Goal: Complete application form: Complete application form

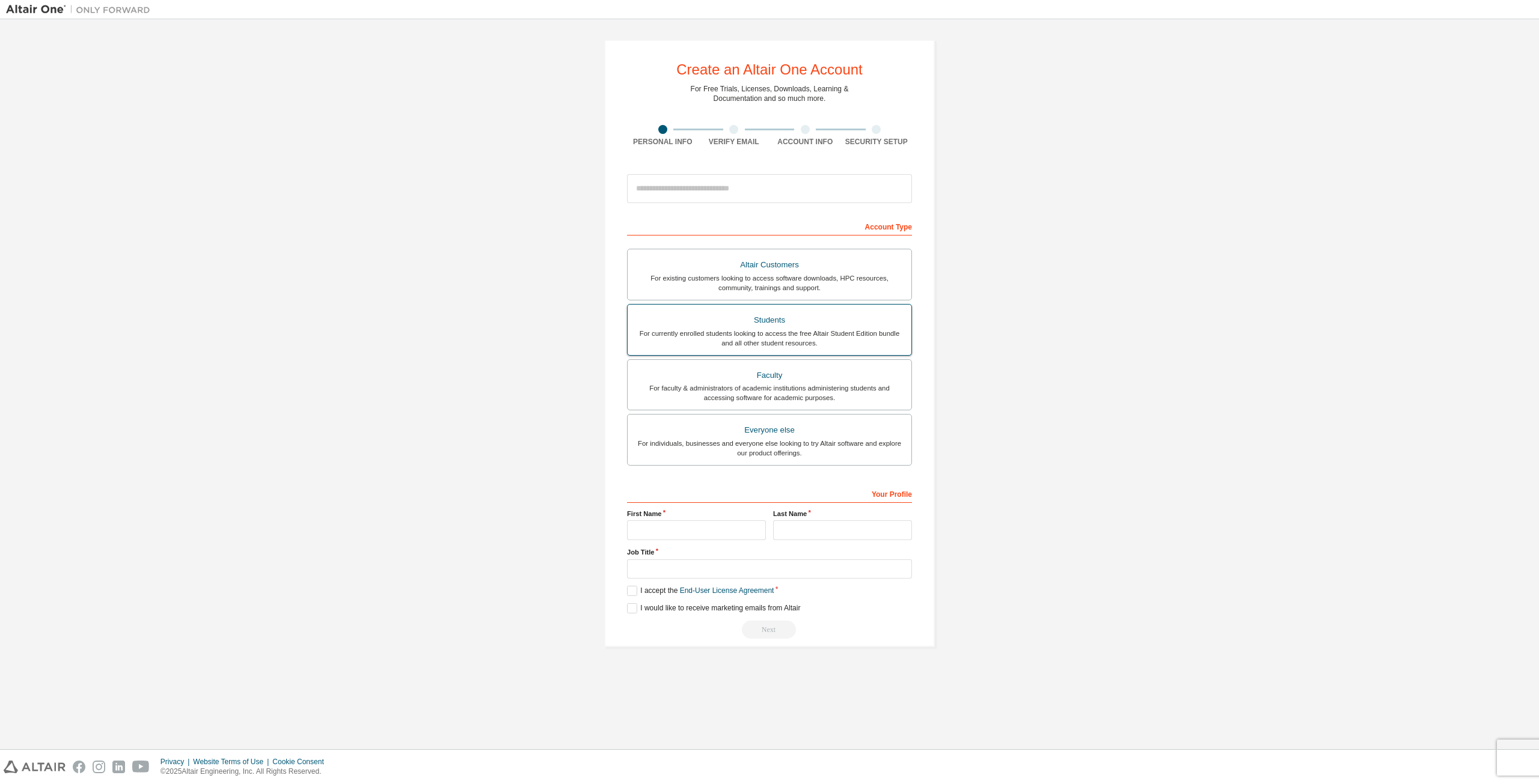
click at [737, 320] on div "Students" at bounding box center [769, 320] width 269 height 17
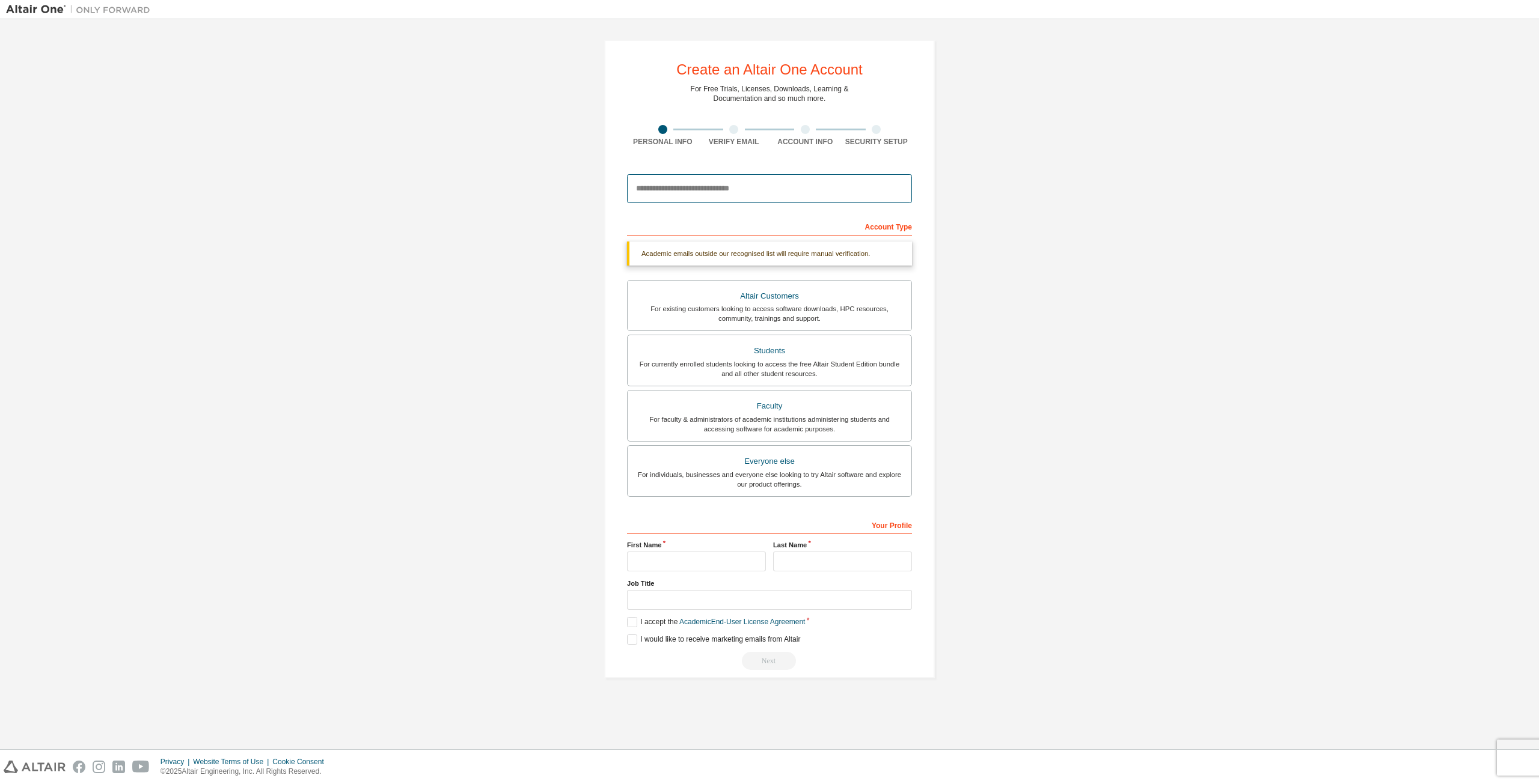
click at [764, 191] on input "email" at bounding box center [769, 188] width 285 height 29
type input "**********"
click at [1008, 317] on div "**********" at bounding box center [769, 358] width 1527 height 667
click at [684, 561] on input "text" at bounding box center [696, 561] width 139 height 20
type input "**********"
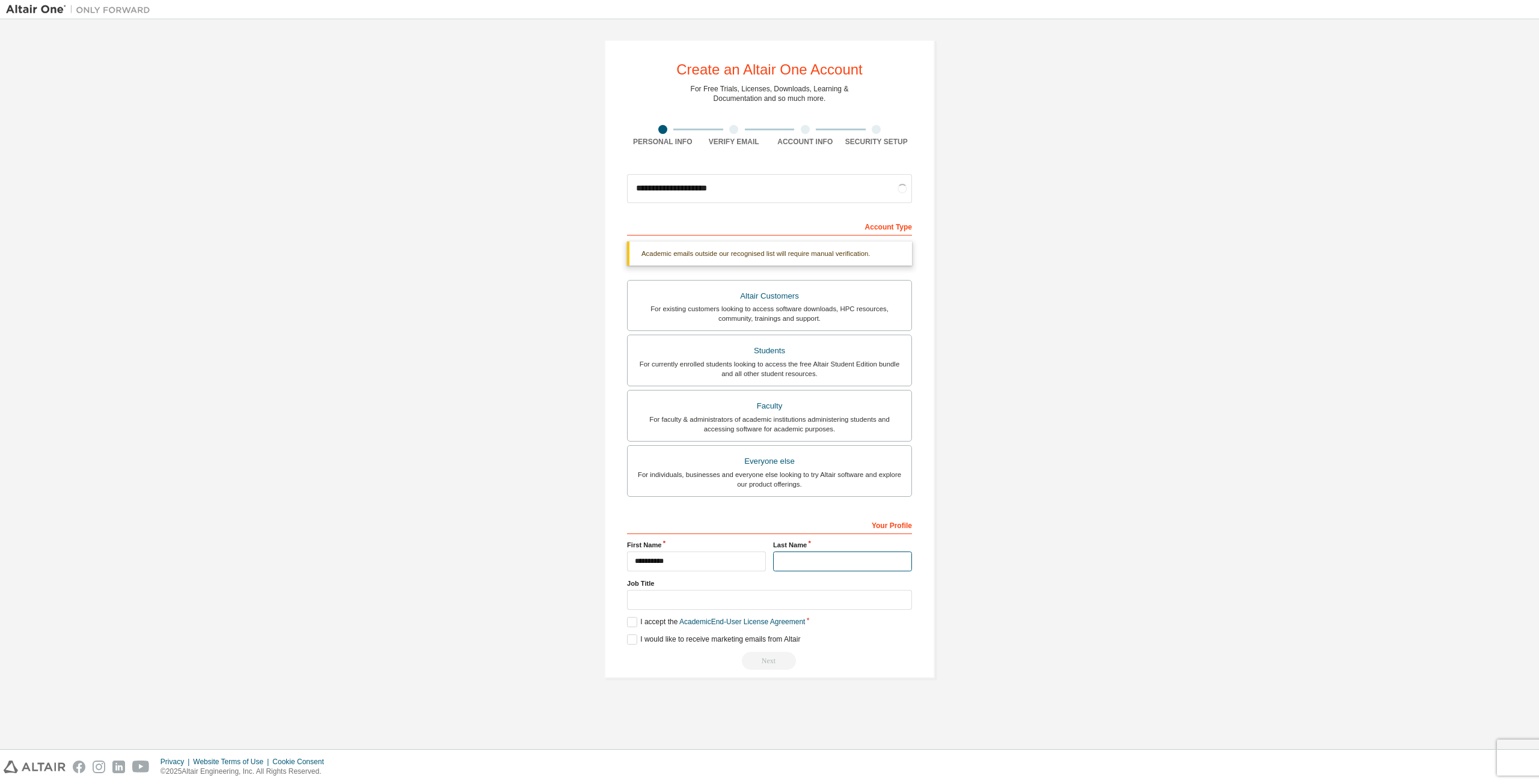
click at [811, 570] on input "text" at bounding box center [842, 561] width 139 height 20
type input "*******"
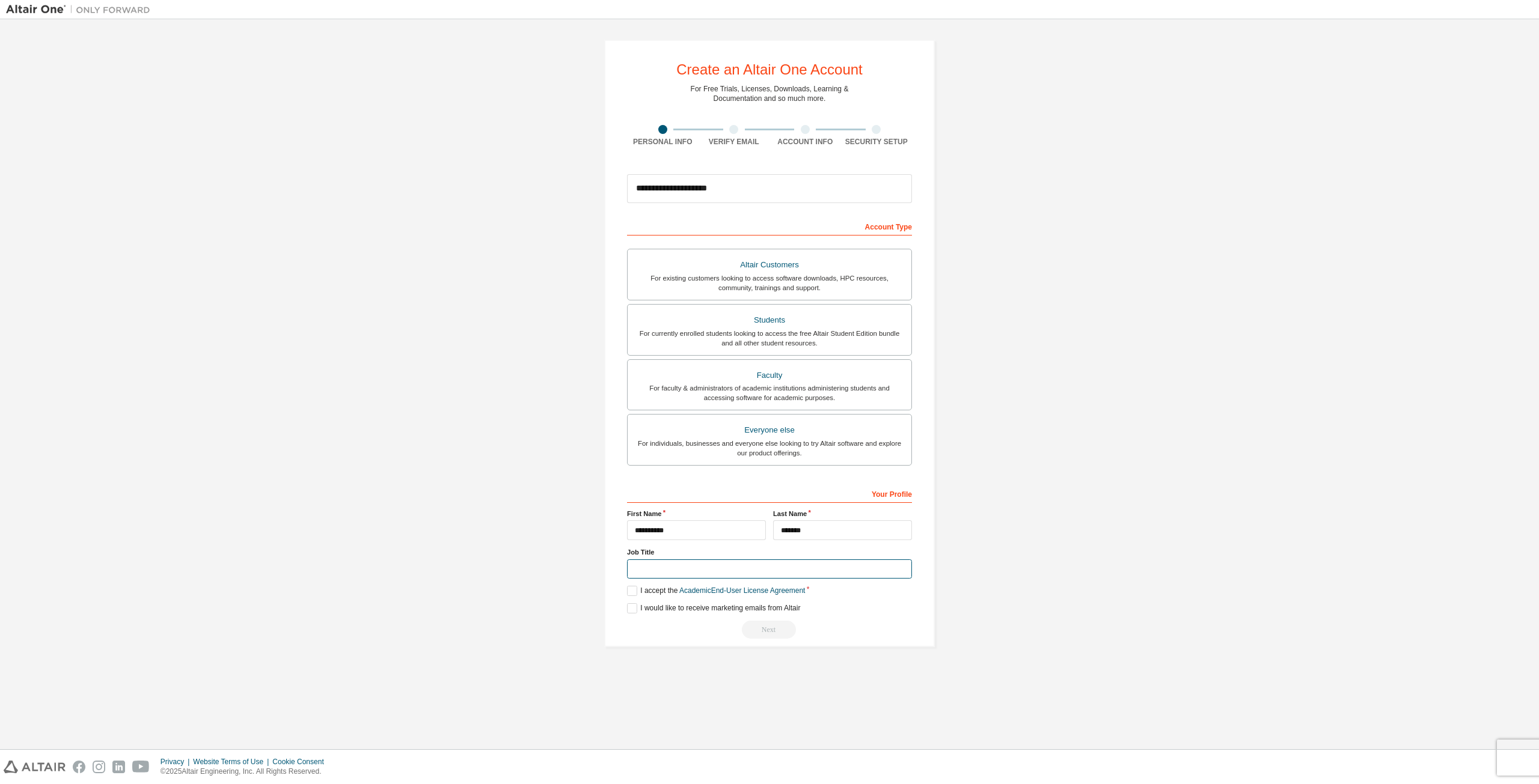
click at [682, 568] on input "text" at bounding box center [769, 569] width 285 height 20
type input "*******"
click at [630, 590] on label "I accept the Academic End-User License Agreement" at bounding box center [715, 591] width 178 height 10
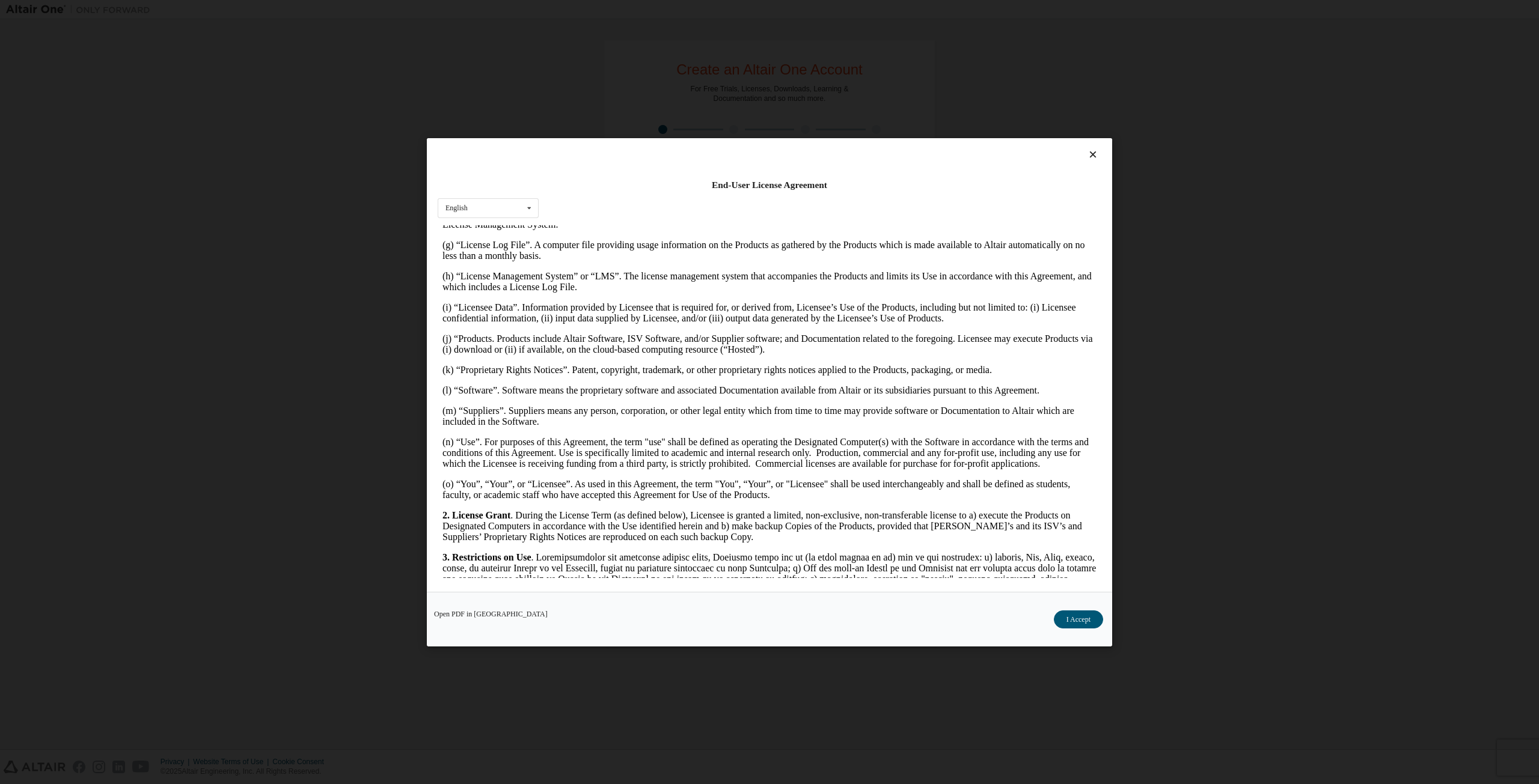
scroll to position [1706, 0]
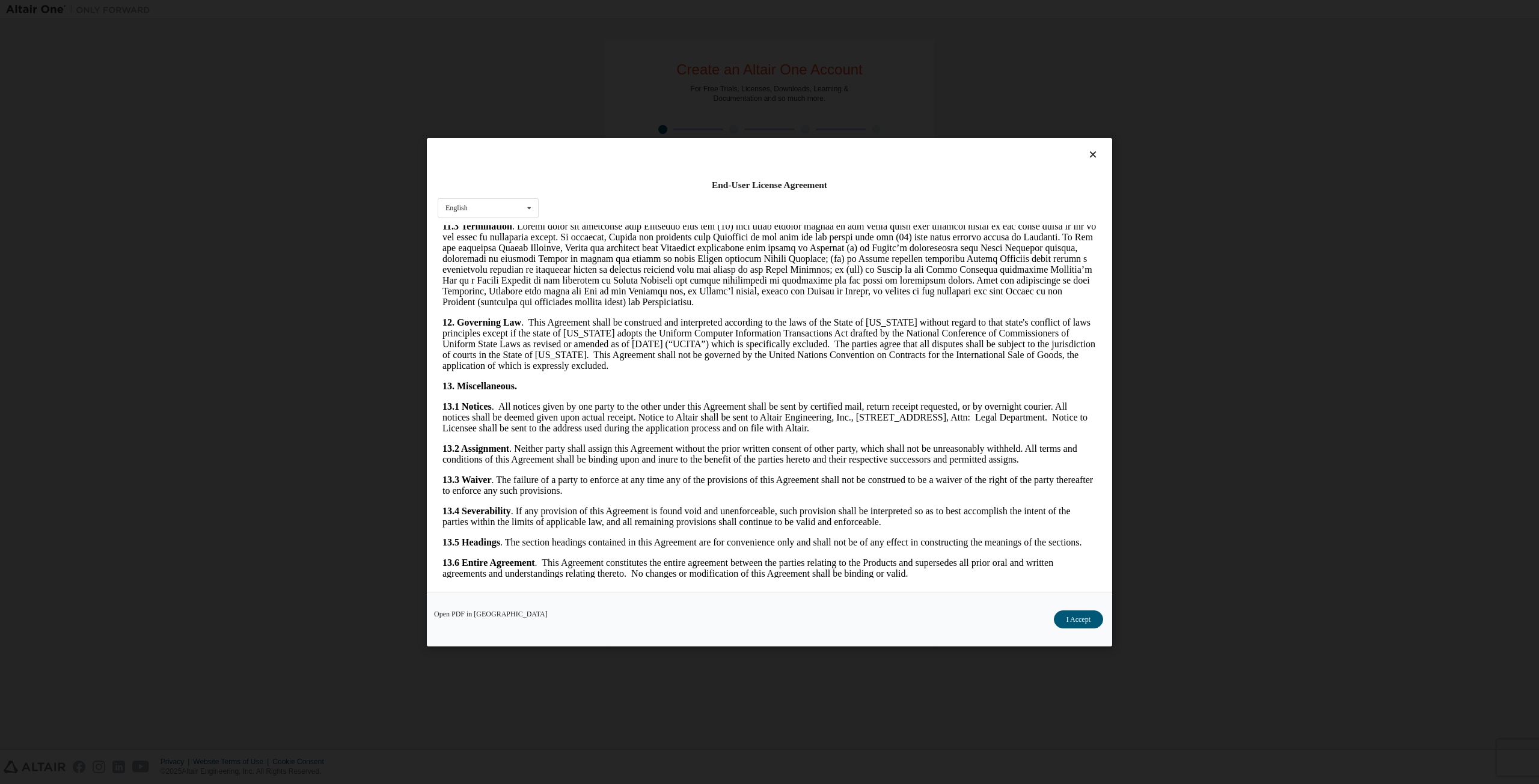
drag, startPoint x: 1095, startPoint y: 260, endPoint x: 1538, endPoint y: 873, distance: 756.3
click at [1052, 615] on div "Open PDF in New Tab I Accept" at bounding box center [769, 618] width 685 height 54
click at [1092, 619] on button "I Accept" at bounding box center [1078, 618] width 50 height 18
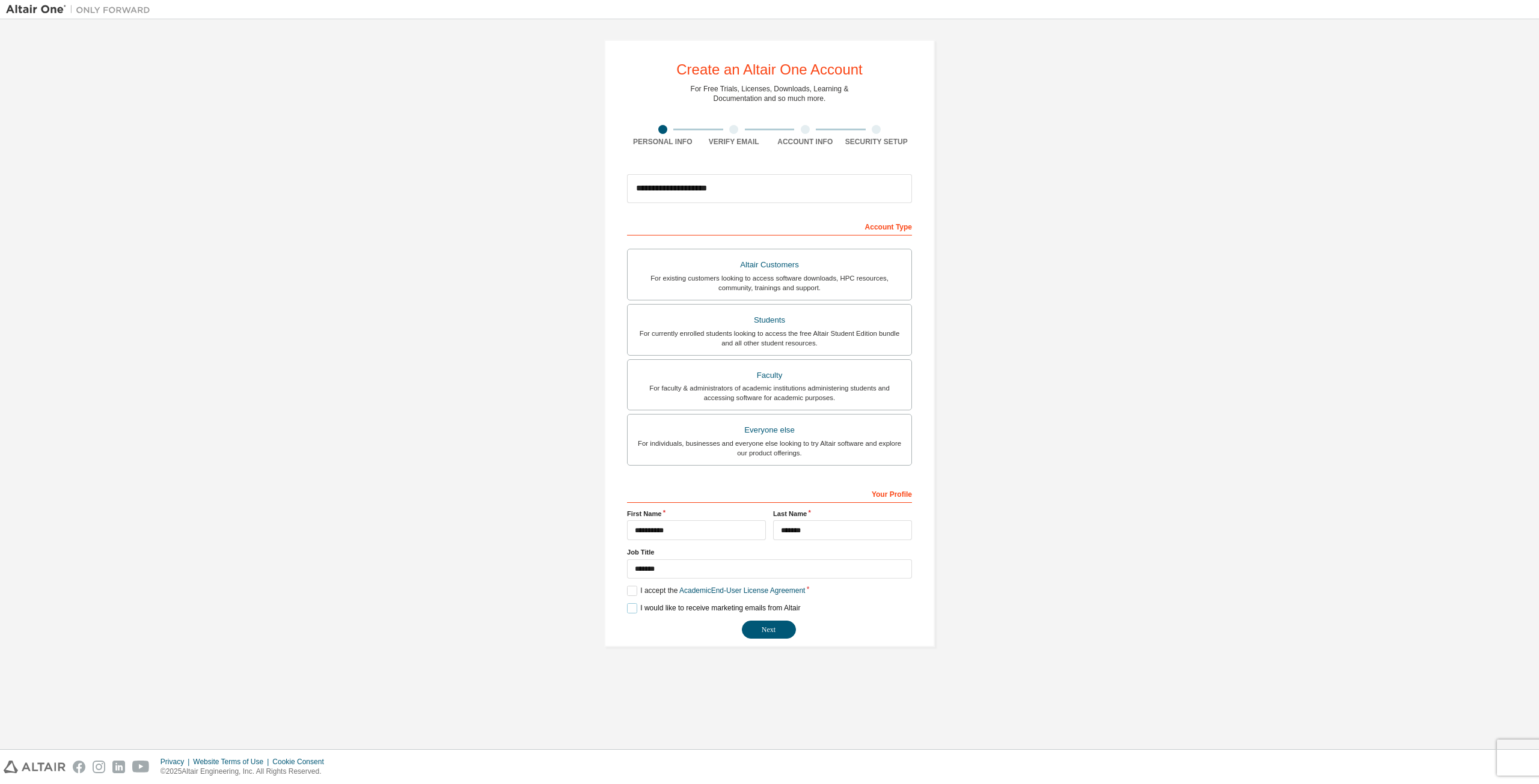
click at [636, 608] on label "I would like to receive marketing emails from Altair" at bounding box center [713, 608] width 173 height 10
click at [751, 624] on button "Next" at bounding box center [769, 629] width 54 height 18
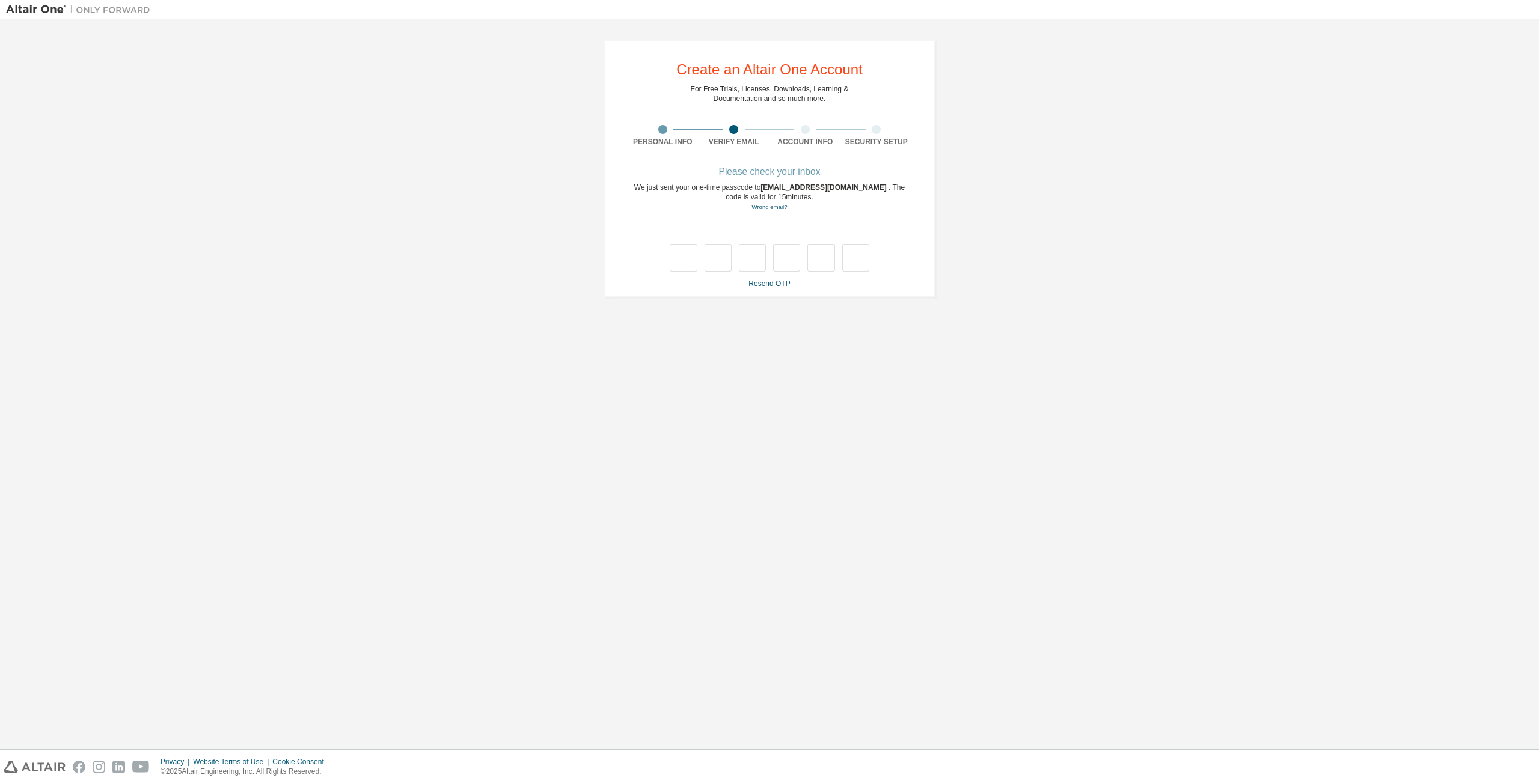
type input "*"
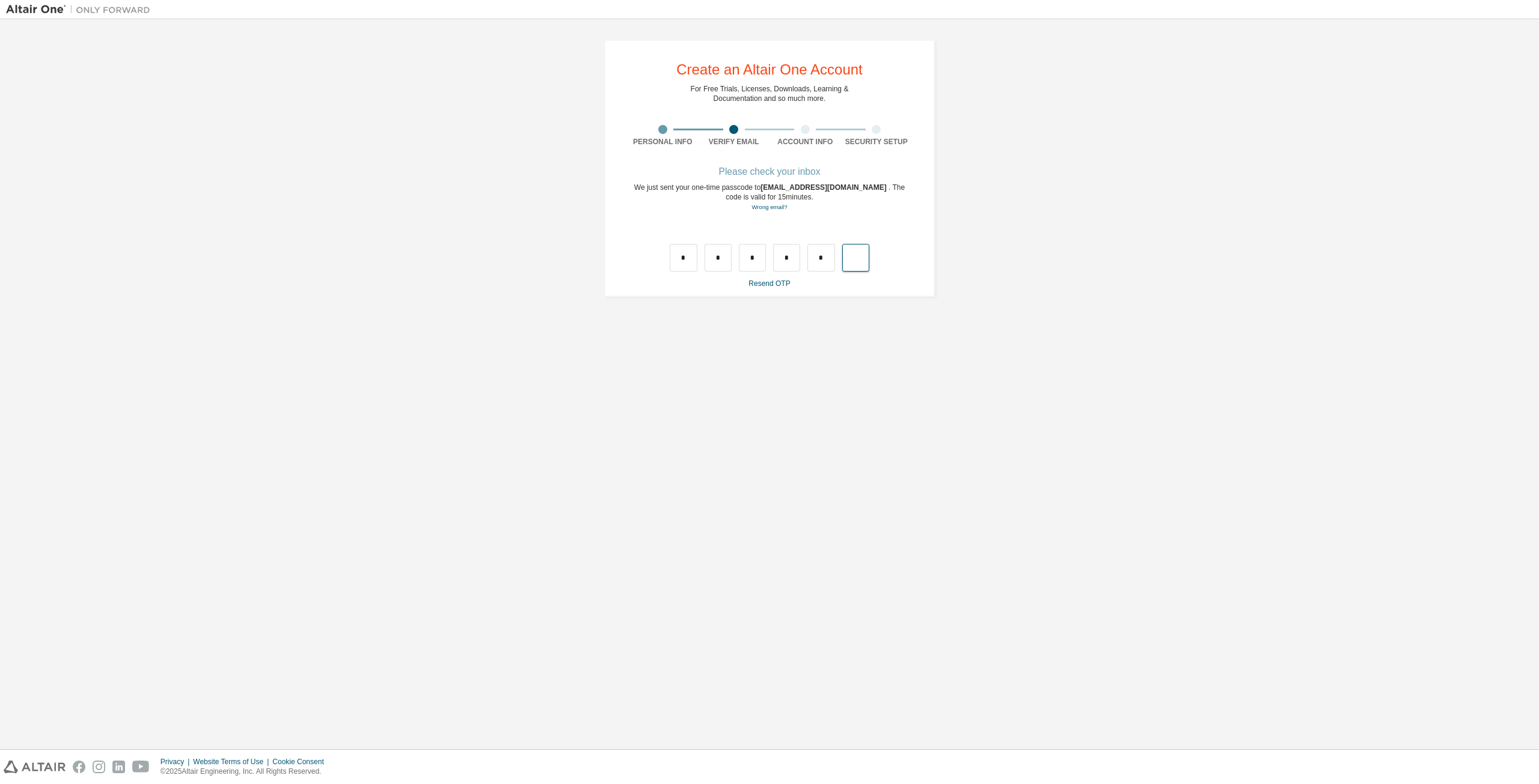
type input "*"
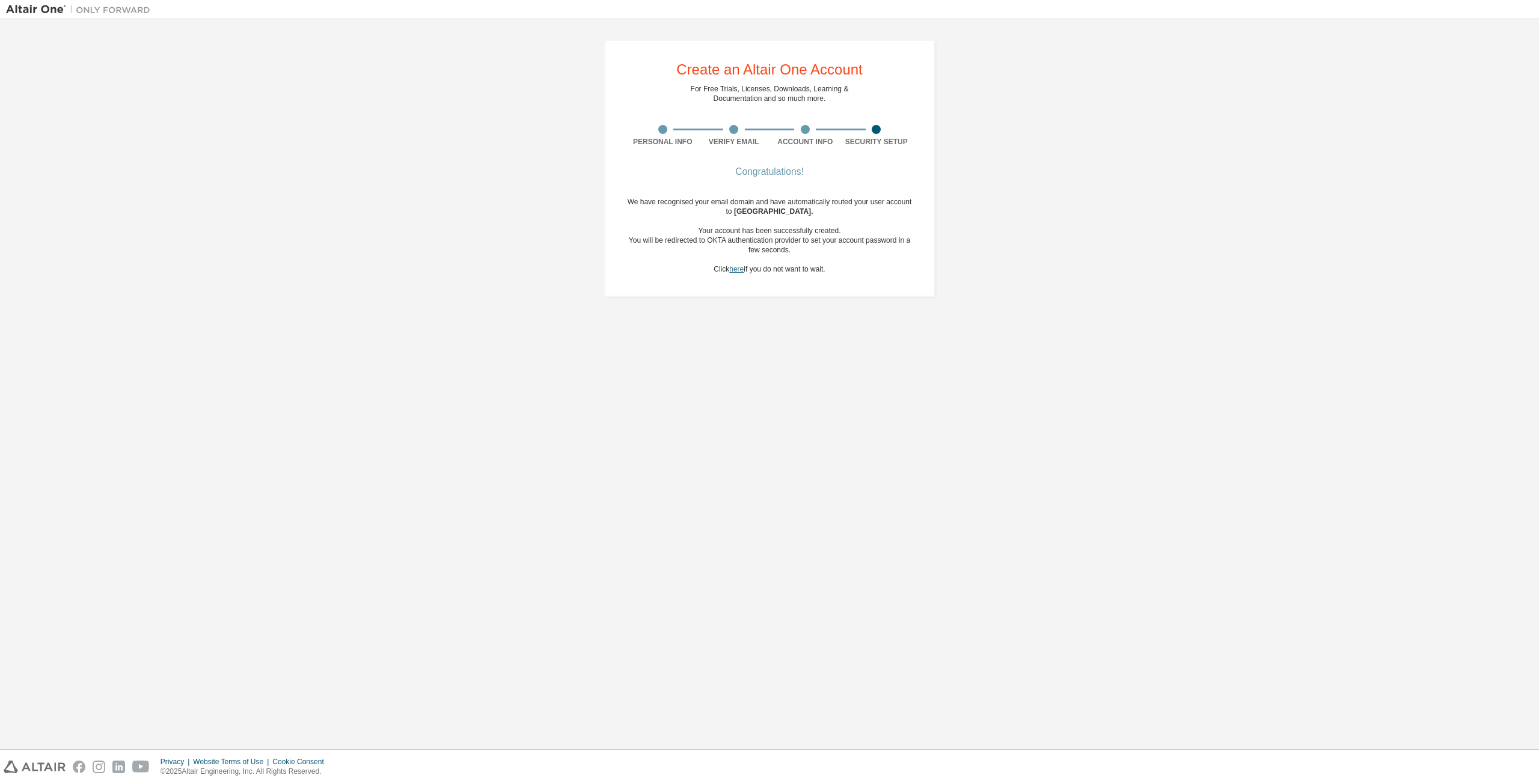
click at [737, 272] on link "here" at bounding box center [736, 269] width 15 height 9
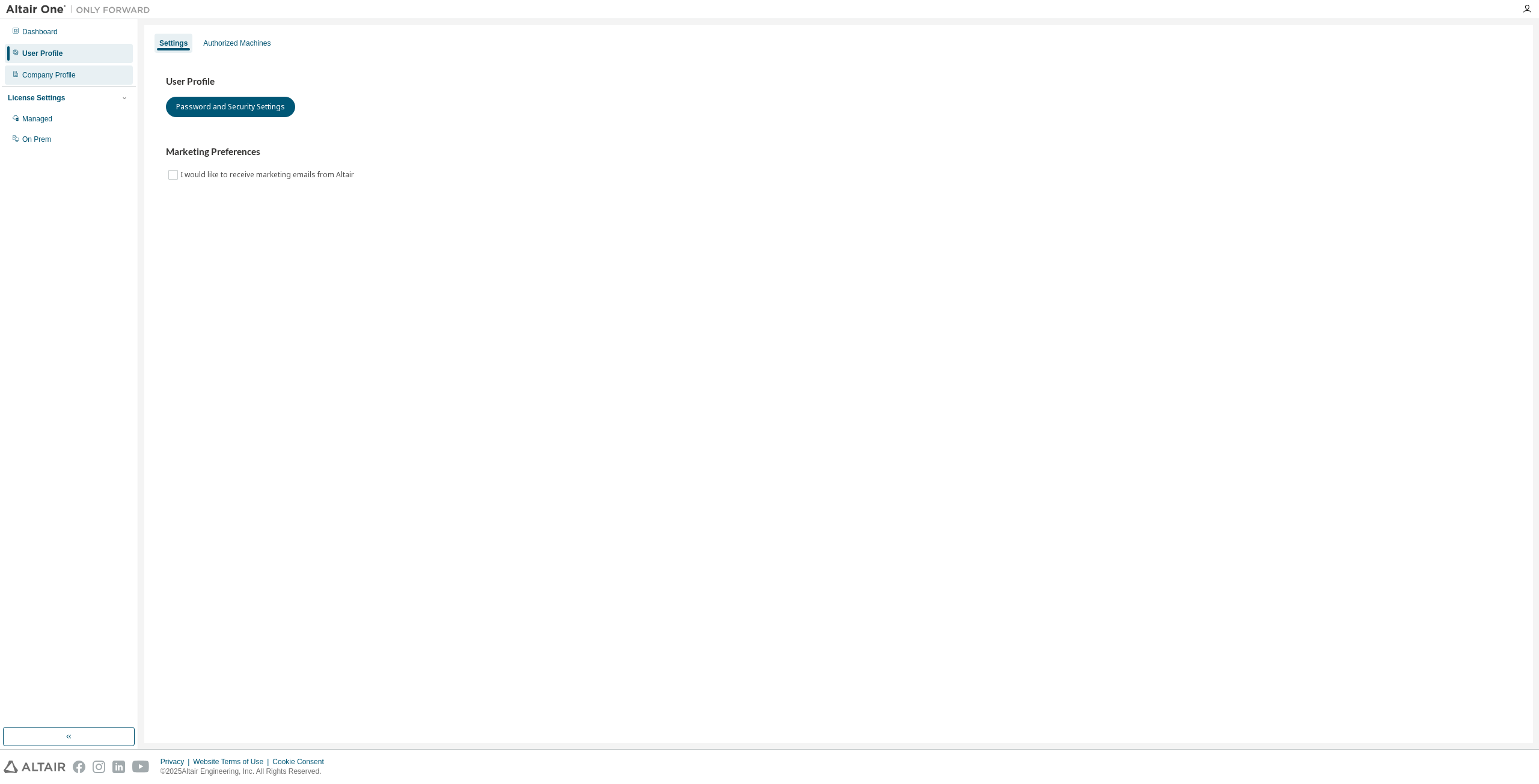
click at [73, 76] on div "Company Profile" at bounding box center [48, 75] width 53 height 10
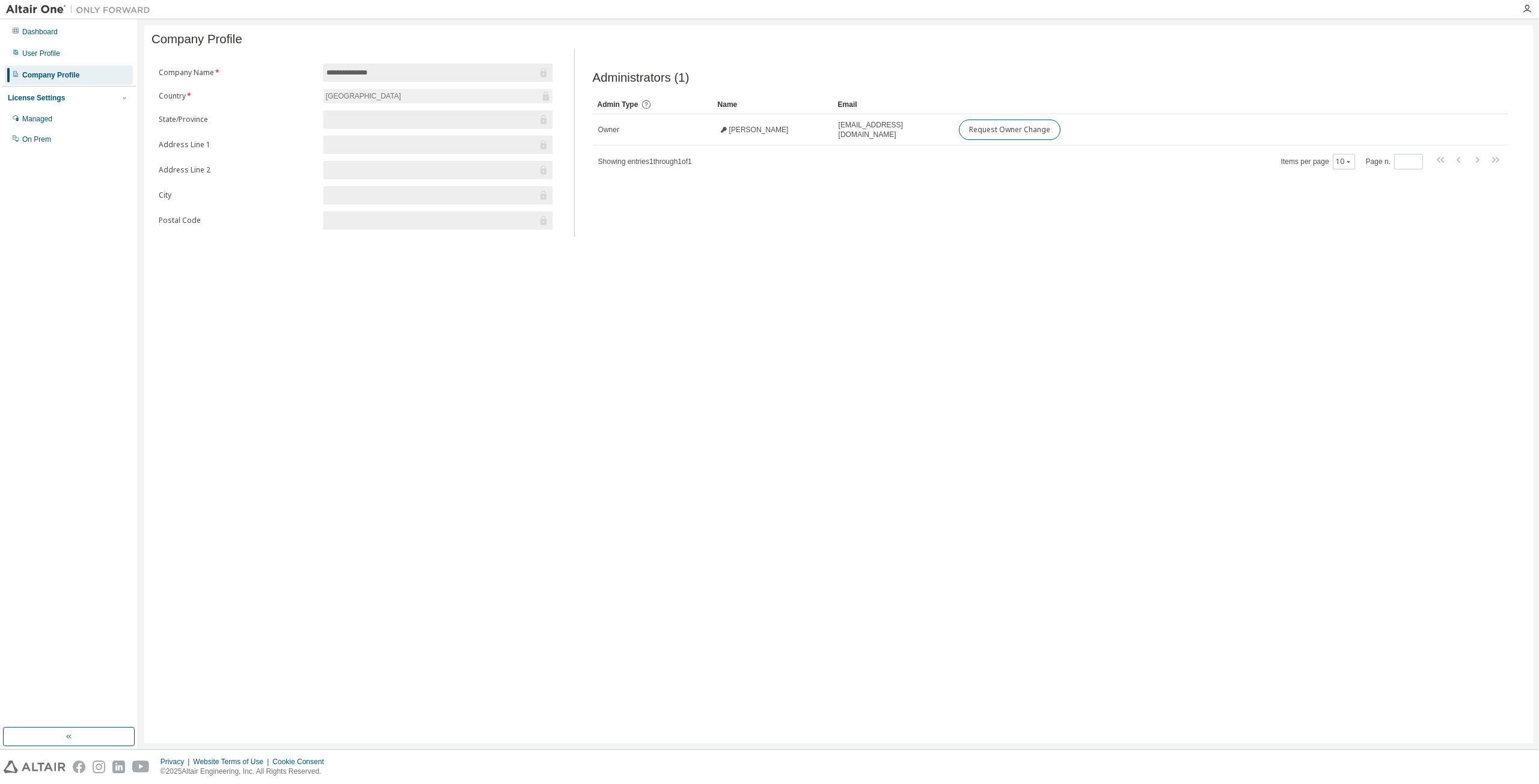
click at [355, 73] on input "**********" at bounding box center [431, 73] width 211 height 12
click at [354, 121] on input "text" at bounding box center [431, 120] width 211 height 12
click at [346, 137] on form "**********" at bounding box center [355, 146] width 393 height 166
click at [360, 151] on input "text" at bounding box center [431, 145] width 211 height 12
click at [371, 179] on span at bounding box center [438, 169] width 229 height 18
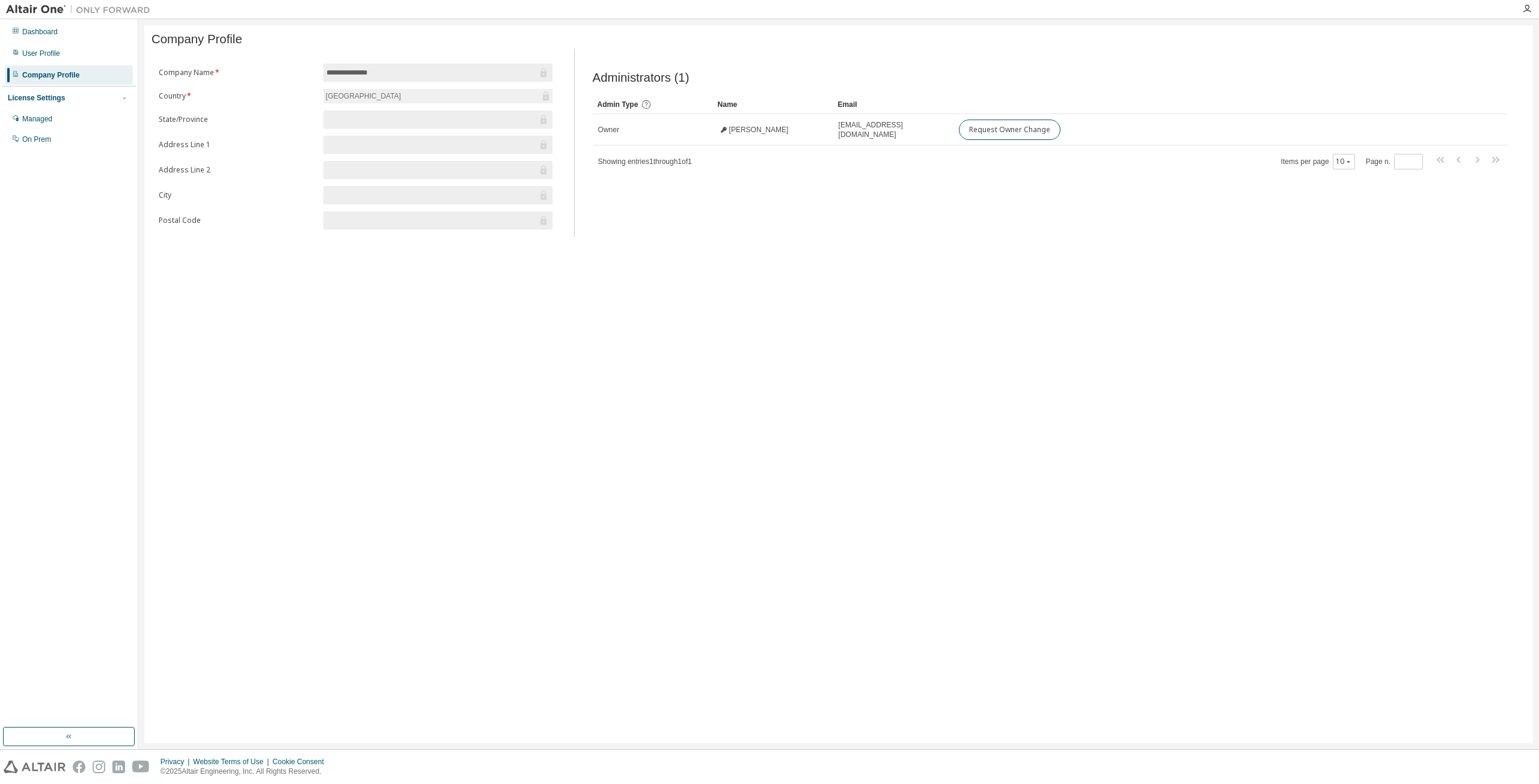
click at [370, 191] on span at bounding box center [438, 195] width 229 height 18
drag, startPoint x: 366, startPoint y: 202, endPoint x: 360, endPoint y: 219, distance: 18.0
click at [366, 201] on input "text" at bounding box center [431, 195] width 211 height 12
click at [360, 220] on input "text" at bounding box center [431, 221] width 211 height 12
click at [361, 220] on input "text" at bounding box center [431, 221] width 211 height 12
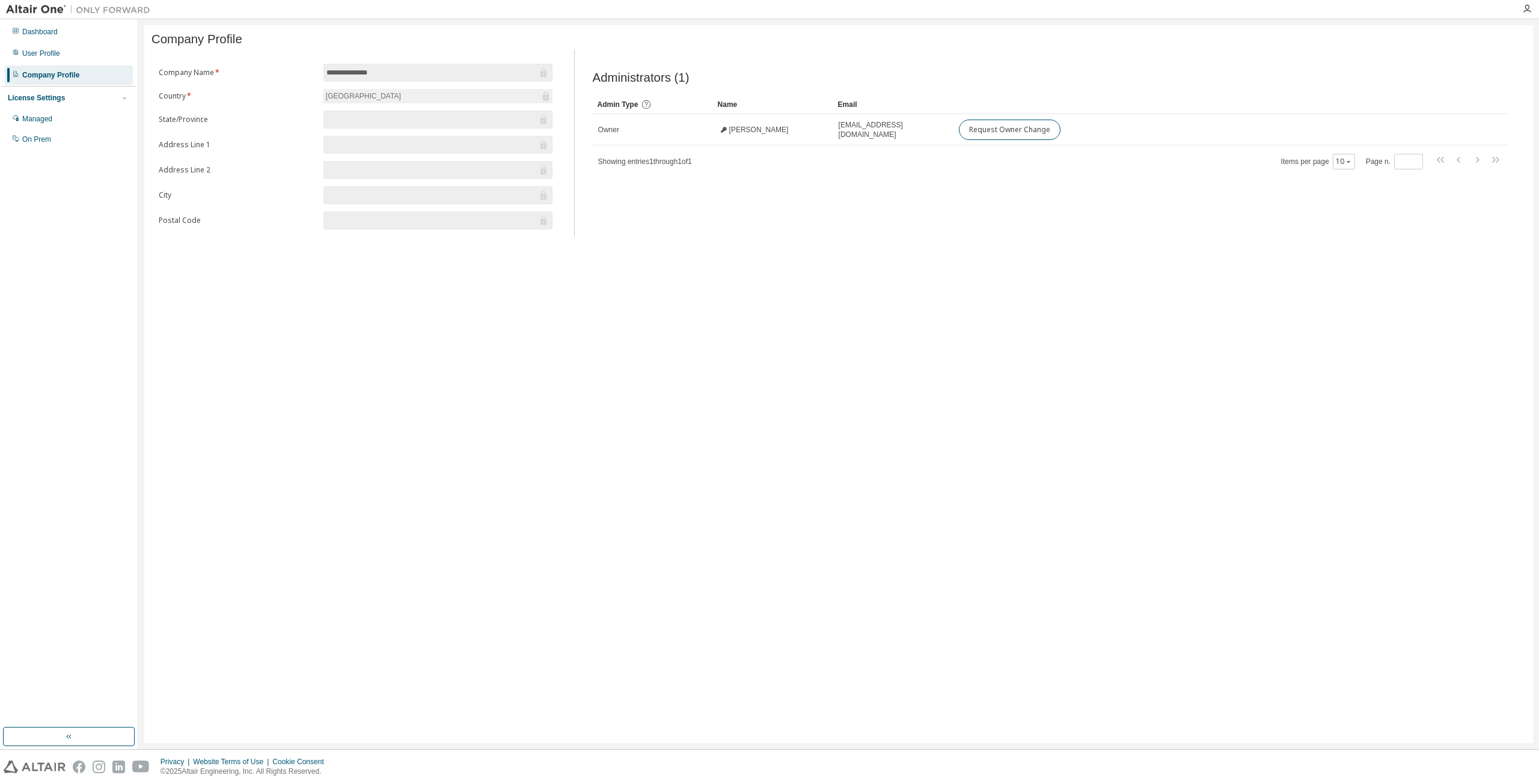
click at [361, 220] on input "text" at bounding box center [431, 221] width 211 height 12
click at [363, 188] on span at bounding box center [438, 195] width 229 height 18
click at [359, 195] on input "text" at bounding box center [431, 195] width 211 height 12
click at [367, 173] on input "text" at bounding box center [431, 170] width 211 height 12
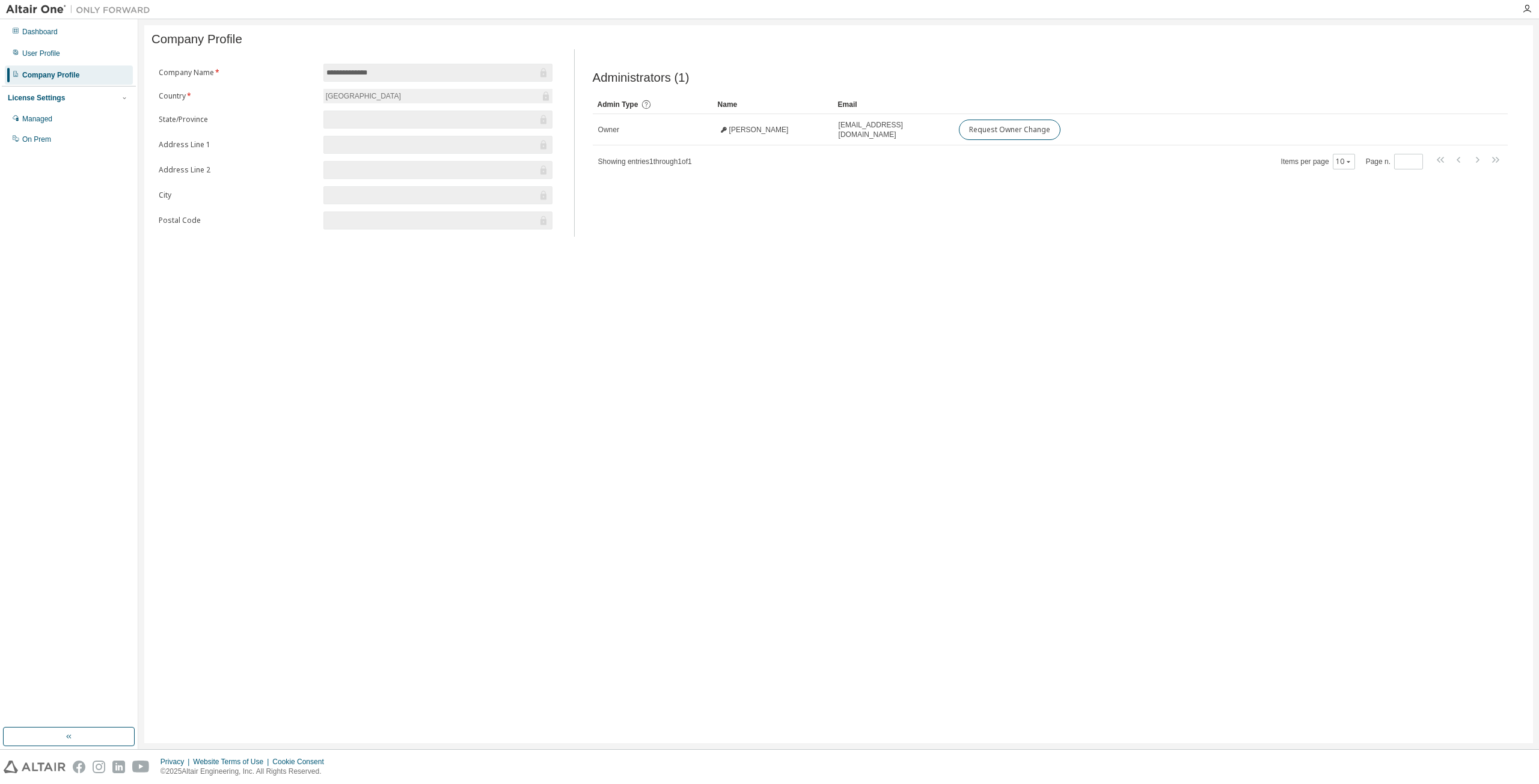
click at [367, 173] on input "text" at bounding box center [431, 170] width 211 height 12
click at [368, 149] on input "text" at bounding box center [431, 145] width 211 height 12
click at [380, 117] on input "text" at bounding box center [431, 120] width 211 height 12
click at [369, 150] on input "text" at bounding box center [431, 145] width 211 height 12
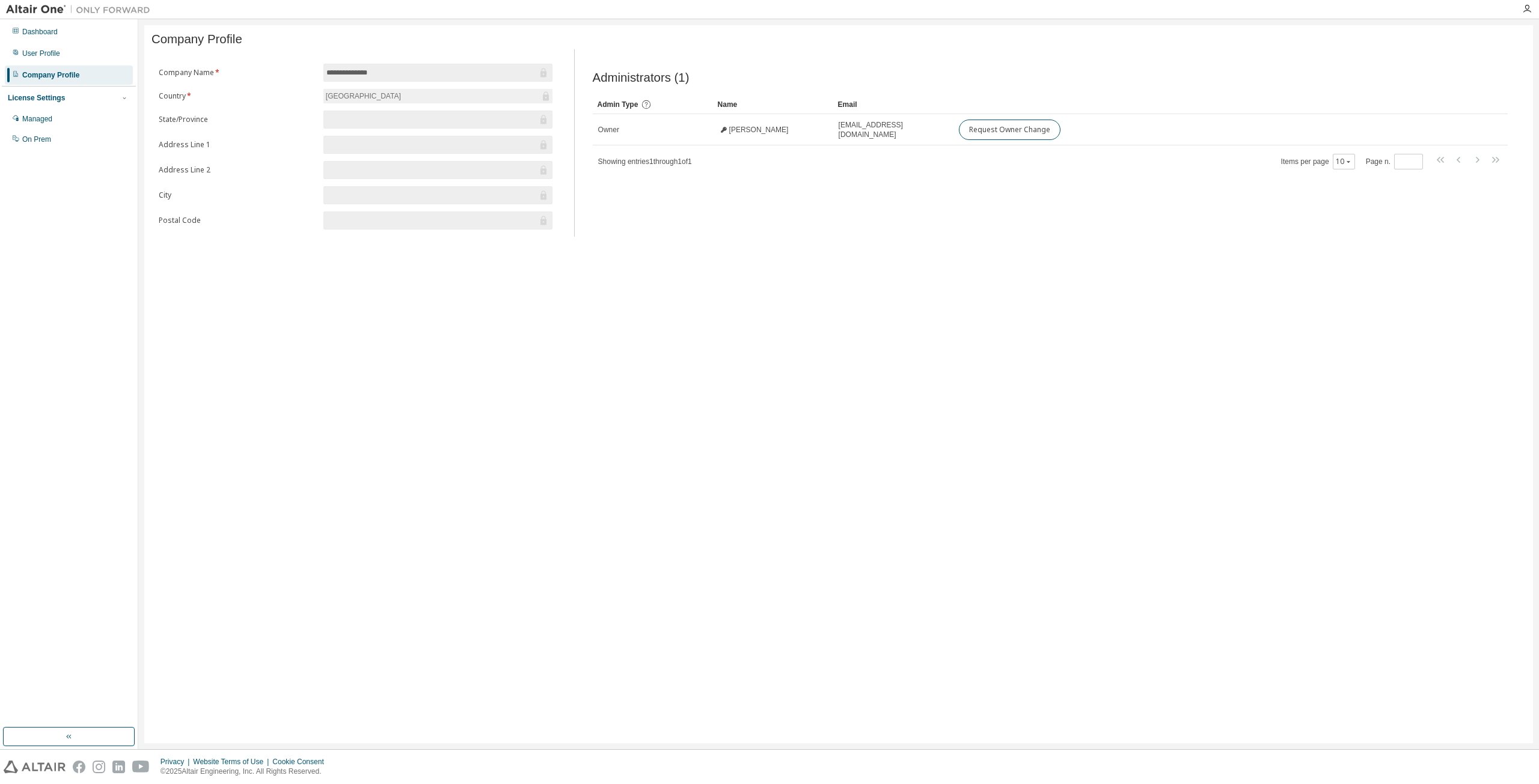
click at [368, 179] on span at bounding box center [438, 169] width 229 height 18
click at [384, 168] on input "text" at bounding box center [431, 170] width 211 height 12
click at [373, 193] on input "text" at bounding box center [431, 195] width 211 height 12
click at [365, 216] on span at bounding box center [438, 220] width 229 height 18
click at [365, 220] on input "text" at bounding box center [431, 221] width 211 height 12
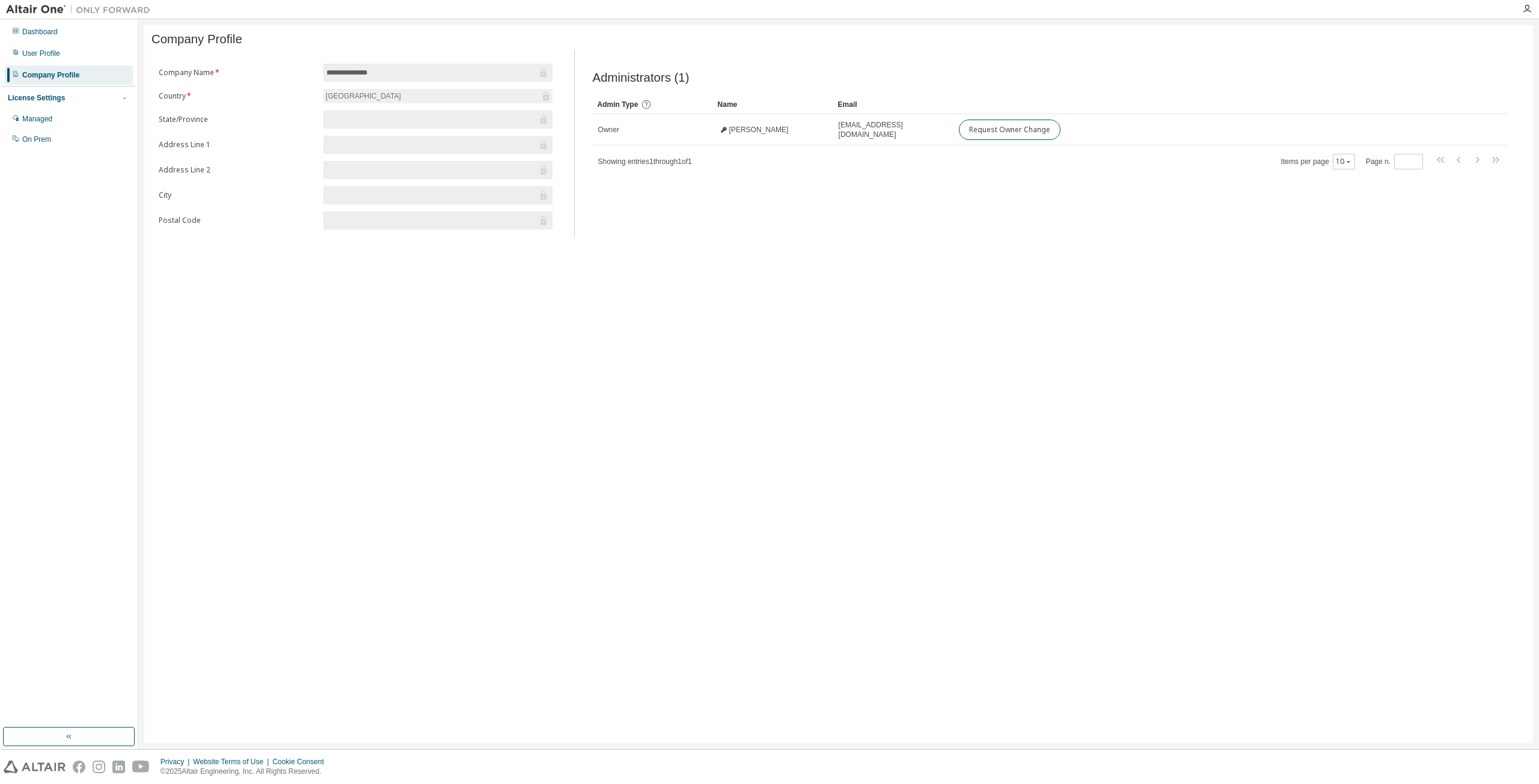
click at [365, 220] on input "text" at bounding box center [431, 221] width 211 height 12
click at [69, 56] on div "User Profile" at bounding box center [69, 53] width 128 height 19
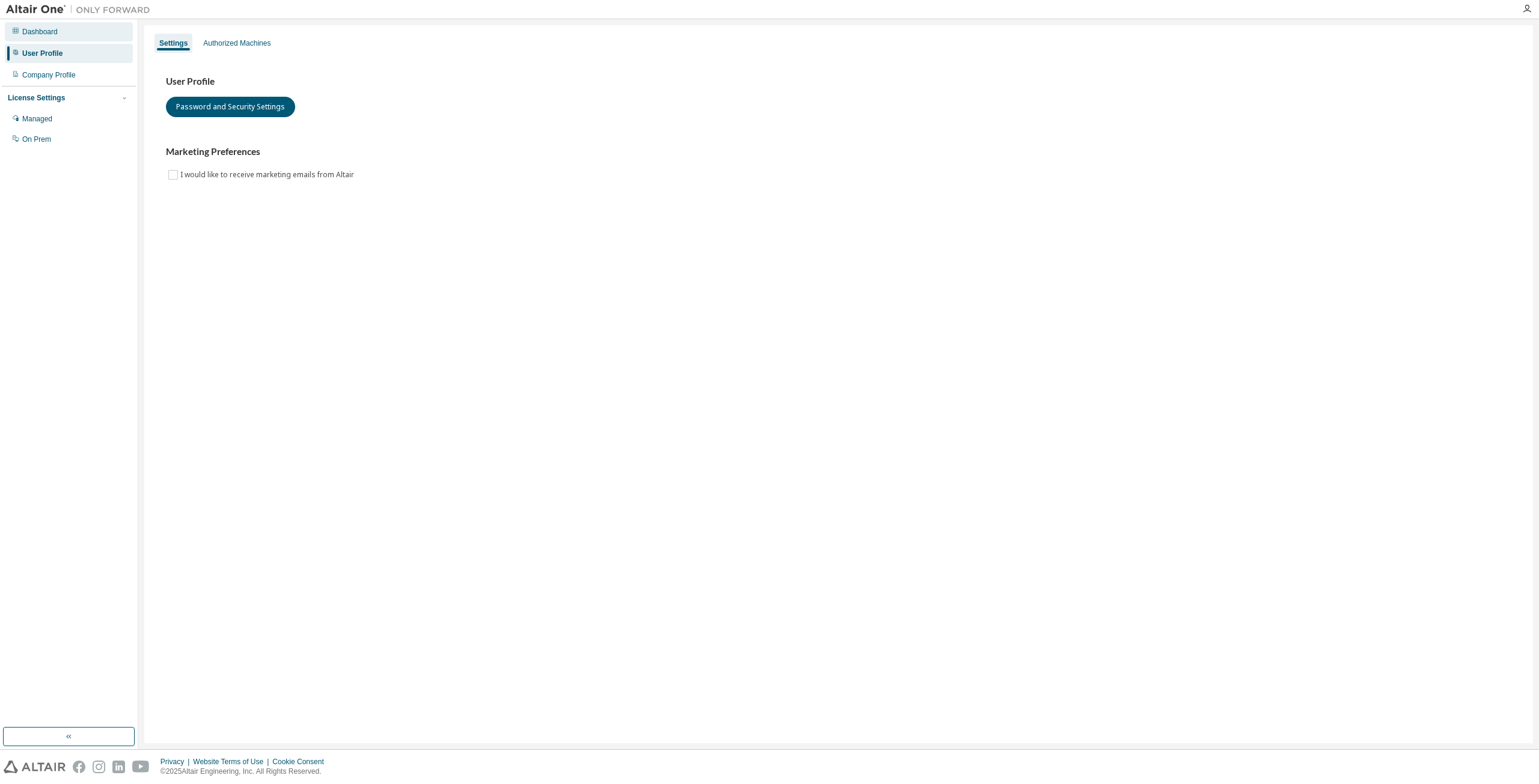
click at [75, 29] on div "Dashboard" at bounding box center [69, 31] width 128 height 19
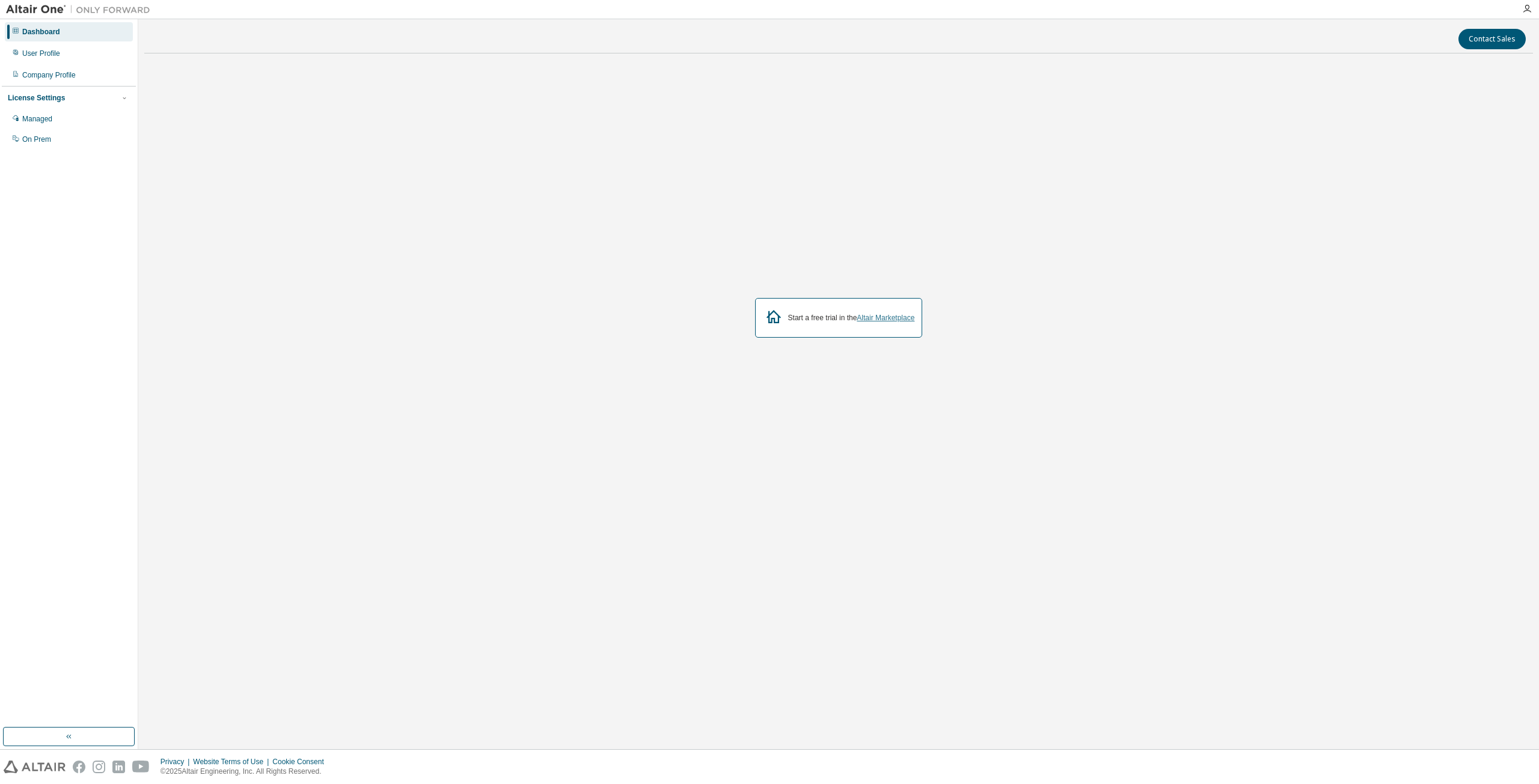
click at [893, 319] on link "Altair Marketplace" at bounding box center [885, 318] width 58 height 9
